Goal: Task Accomplishment & Management: Manage account settings

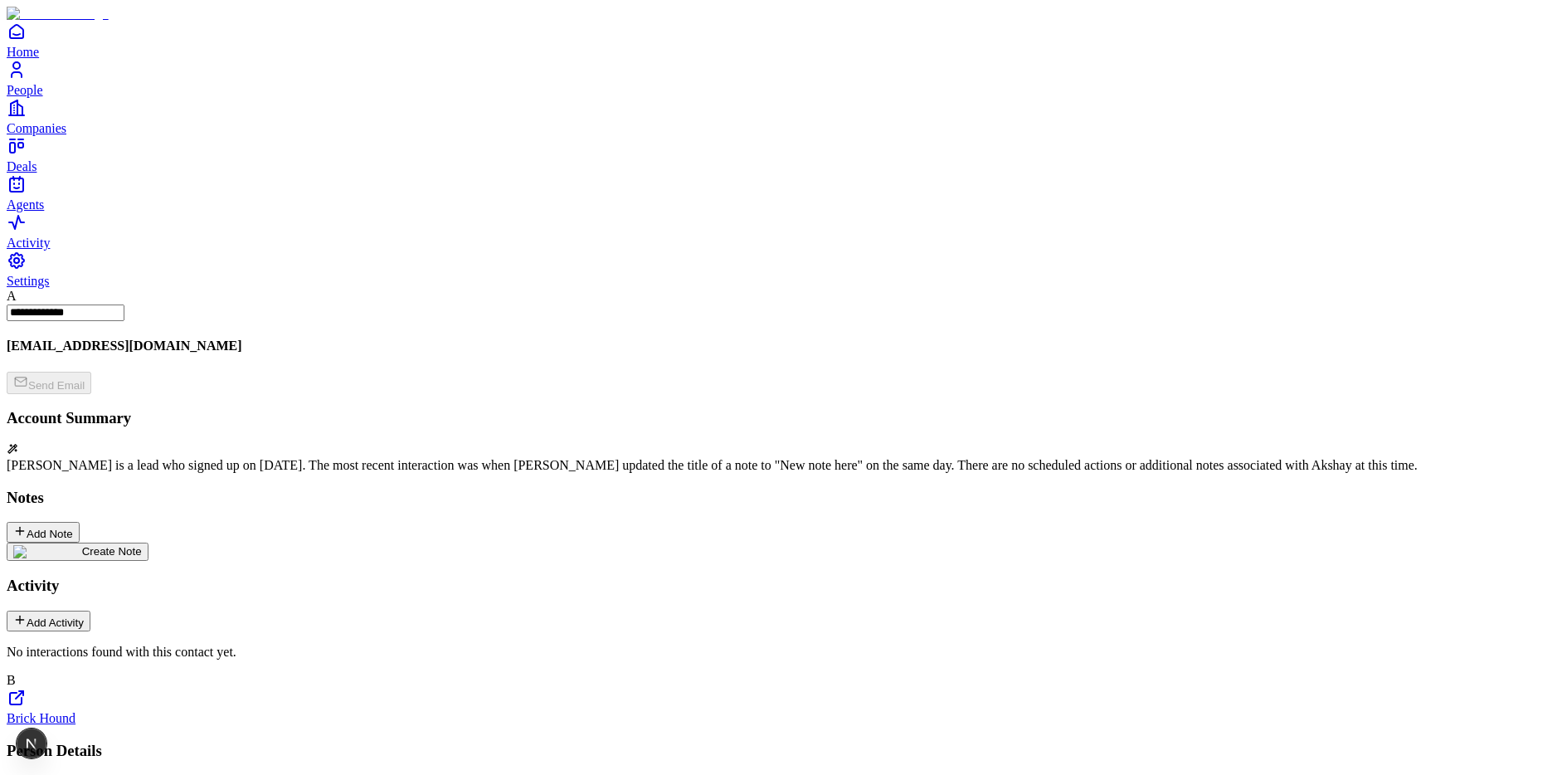
click at [82, 545] on img at bounding box center [47, 551] width 69 height 13
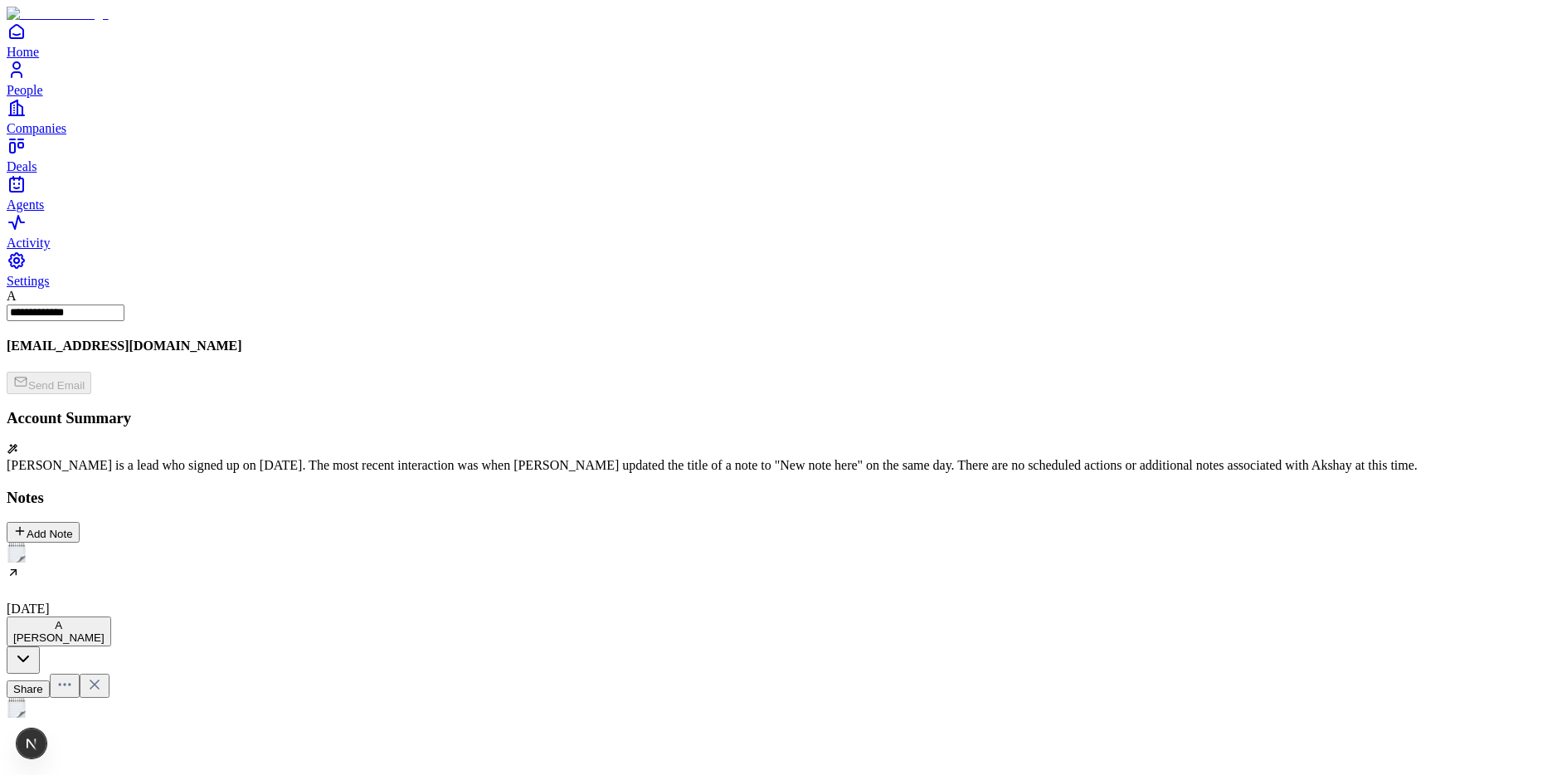
click at [538, 737] on h2 at bounding box center [781, 748] width 1549 height 22
click at [99, 712] on icon at bounding box center [94, 716] width 8 height 8
click at [182, 601] on h5 "New note here" at bounding box center [781, 607] width 1549 height 13
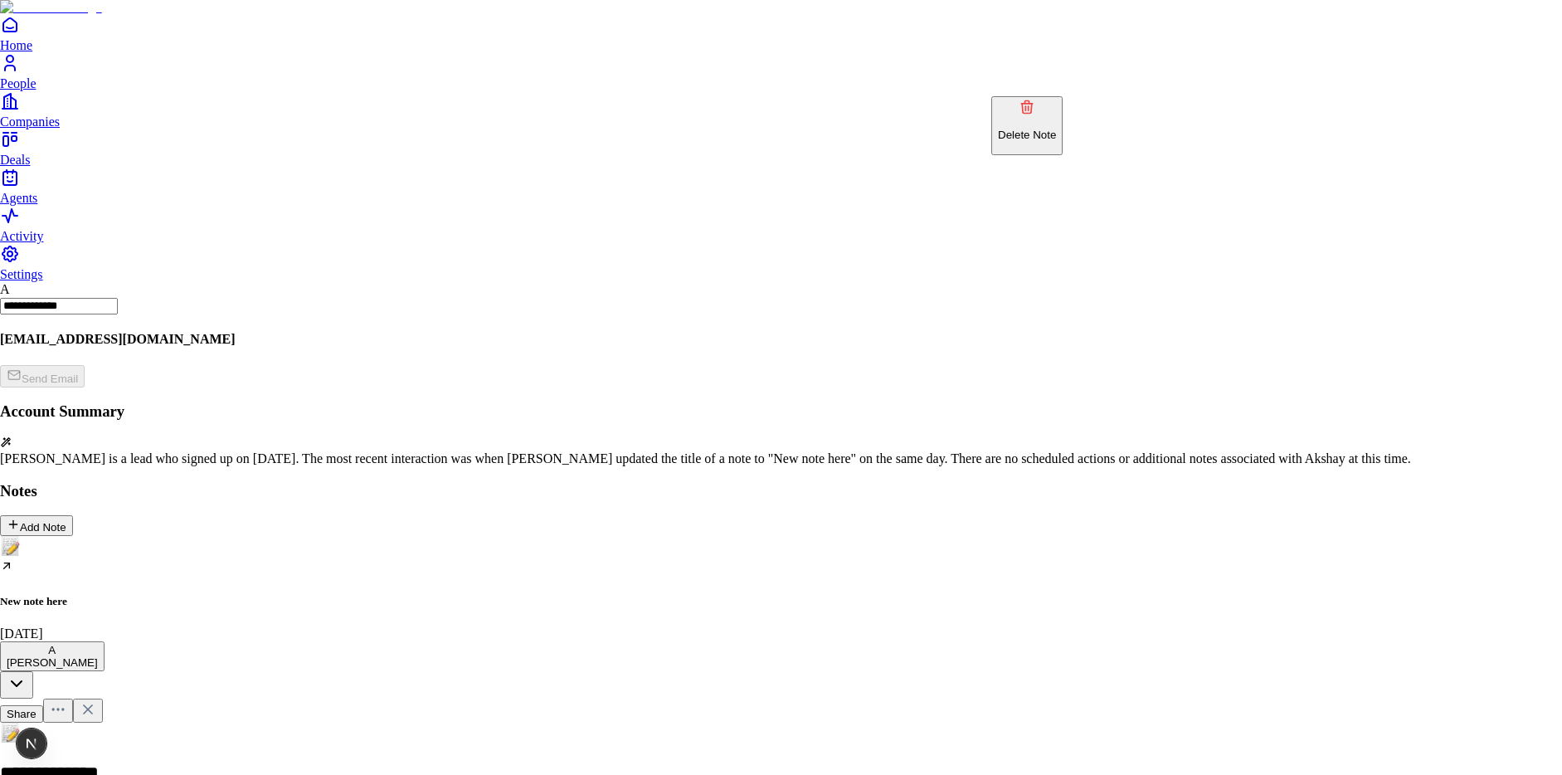
click at [1056, 129] on p "Delete Note" at bounding box center [1027, 135] width 58 height 12
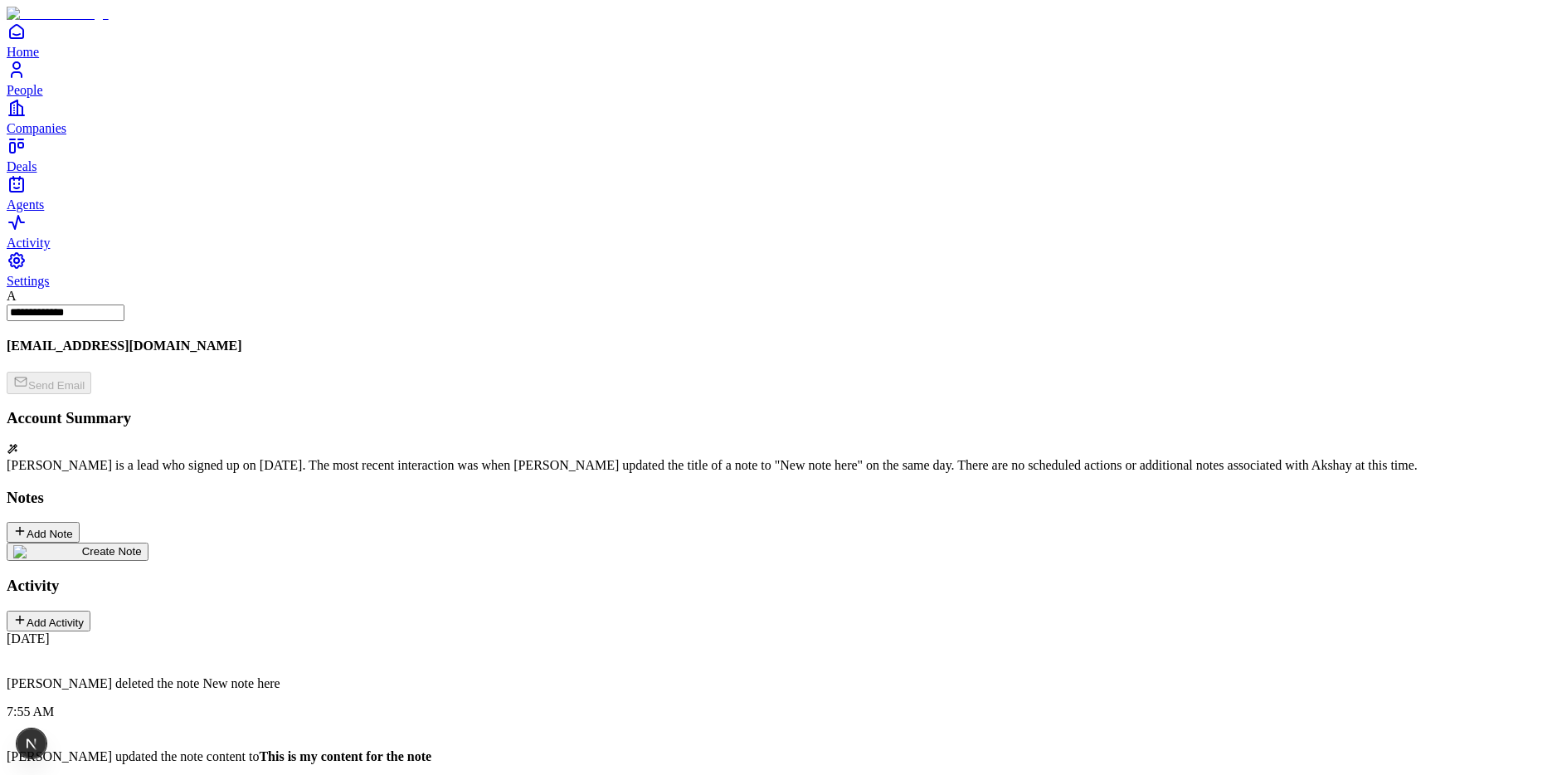
scroll to position [77, 0]
click at [497, 542] on div "Create Note" at bounding box center [781, 551] width 1549 height 18
click at [50, 288] on span "Settings" at bounding box center [28, 281] width 43 height 14
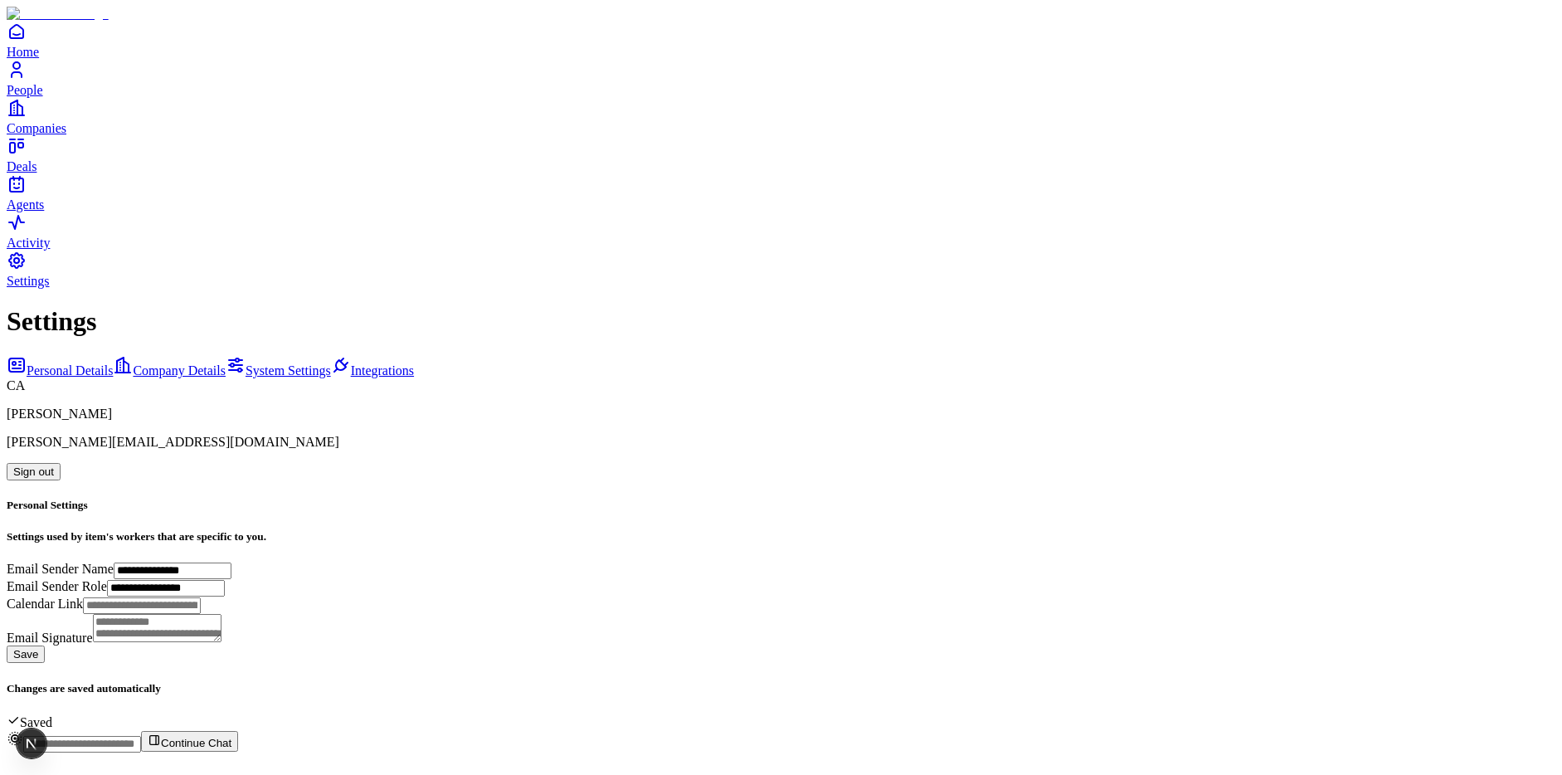
click at [61, 463] on button "Sign out" at bounding box center [34, 471] width 54 height 17
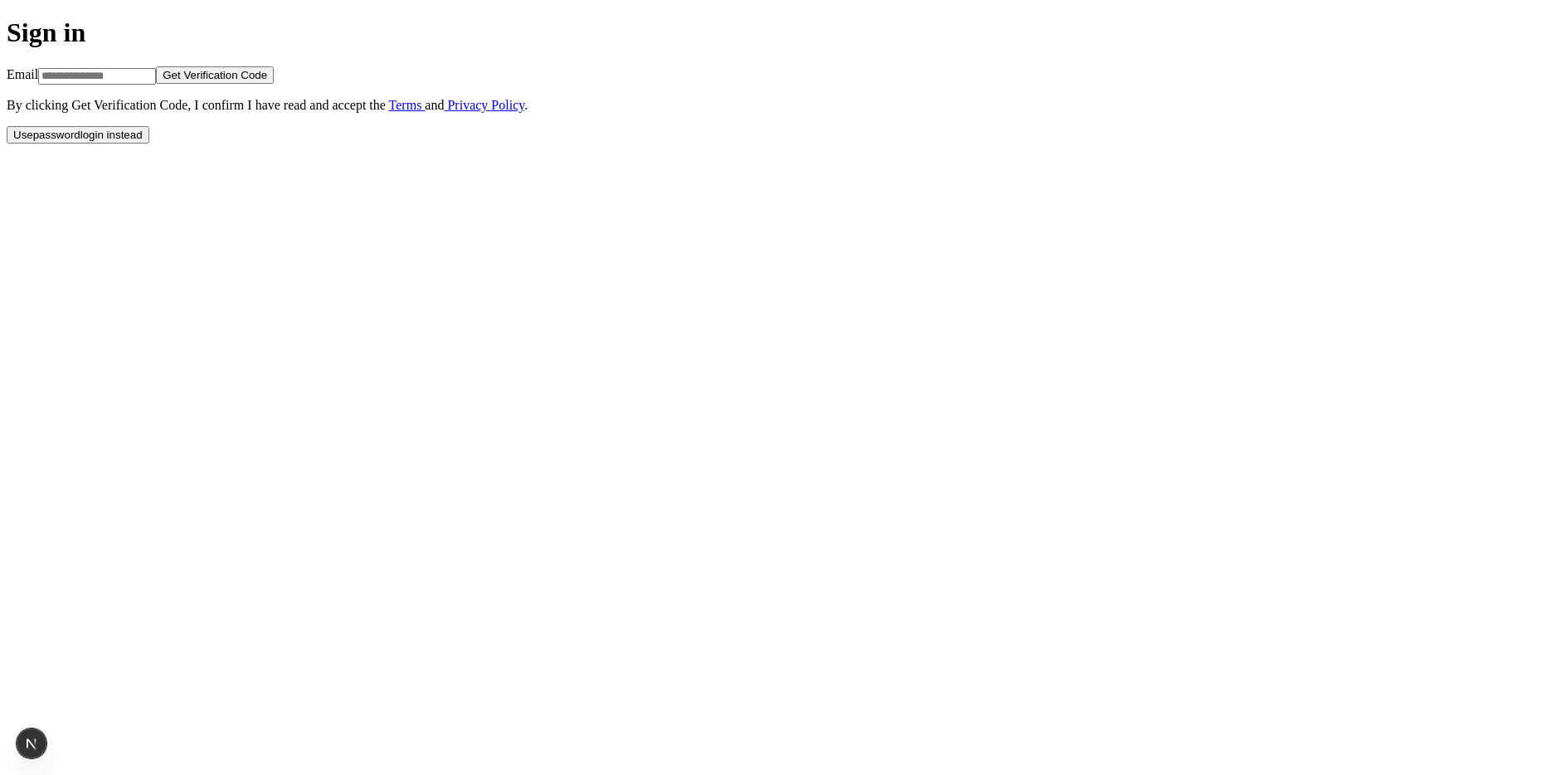
click at [149, 143] on button "Use password login instead" at bounding box center [78, 134] width 143 height 17
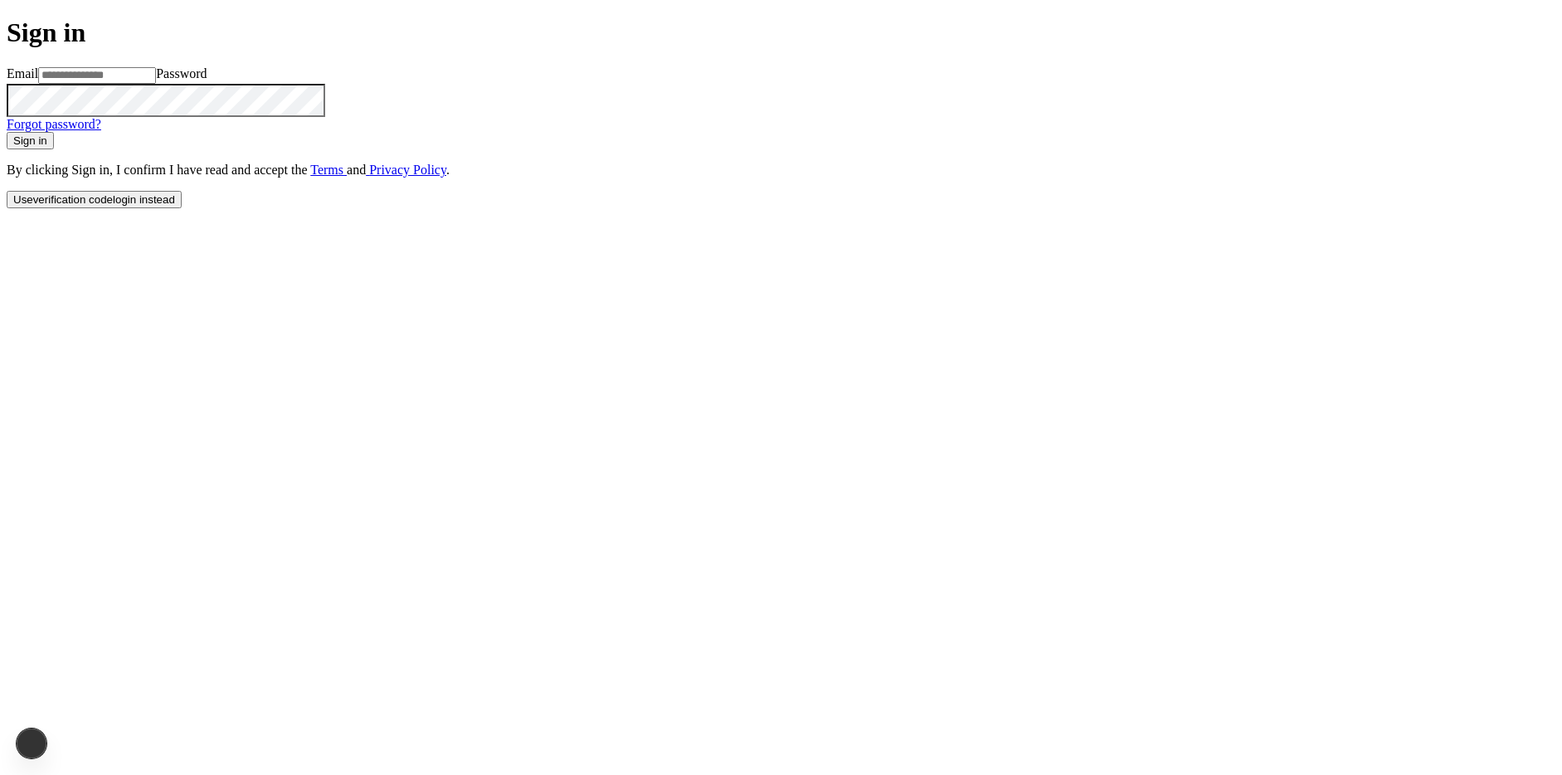
click at [156, 84] on input at bounding box center [97, 75] width 118 height 17
type input "**********"
click at [7, 132] on button "Sign in" at bounding box center [30, 140] width 47 height 17
